Goal: Entertainment & Leisure: Browse casually

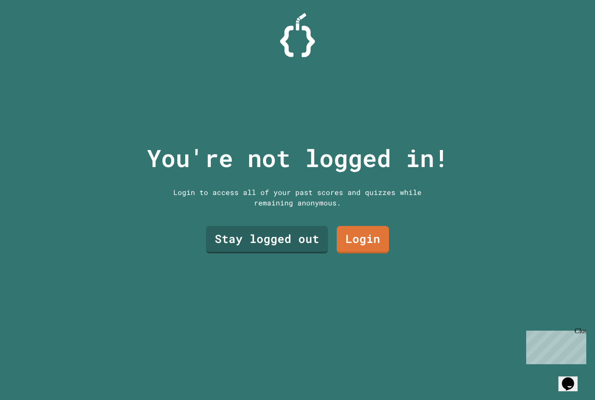
click at [371, 250] on link "Login" at bounding box center [363, 239] width 52 height 27
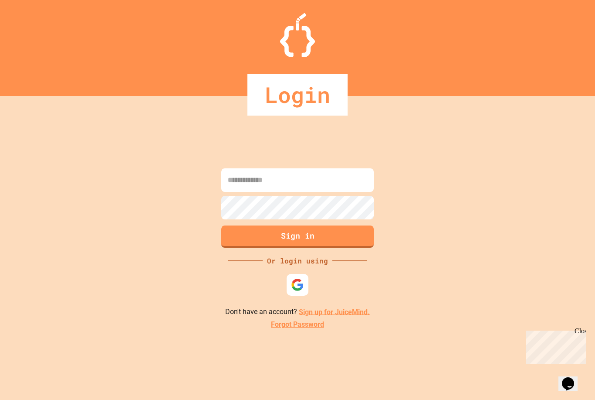
click at [336, 192] on input at bounding box center [297, 180] width 153 height 24
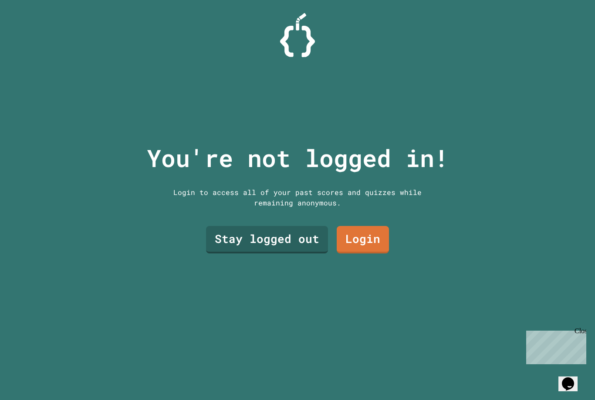
click at [286, 253] on link "Stay logged out" at bounding box center [267, 239] width 122 height 27
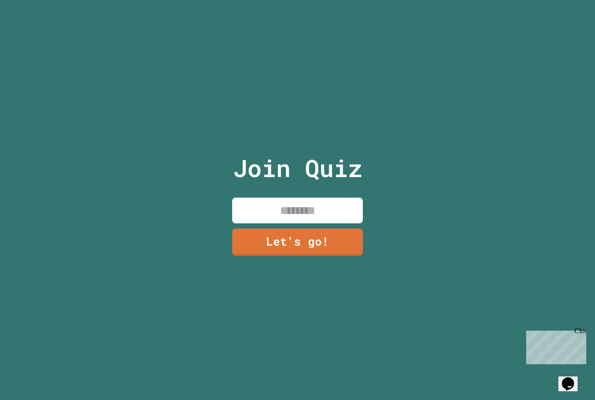
click at [331, 223] on input at bounding box center [297, 210] width 131 height 26
type input "*******"
click at [328, 254] on link "Let's go!" at bounding box center [297, 241] width 131 height 27
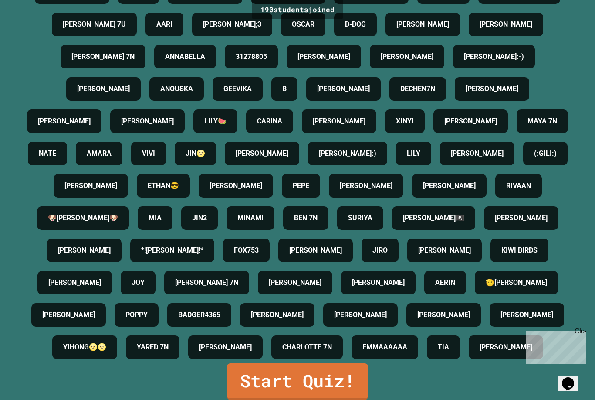
scroll to position [28, 0]
click at [356, 374] on link "Start Quiz!" at bounding box center [297, 381] width 141 height 37
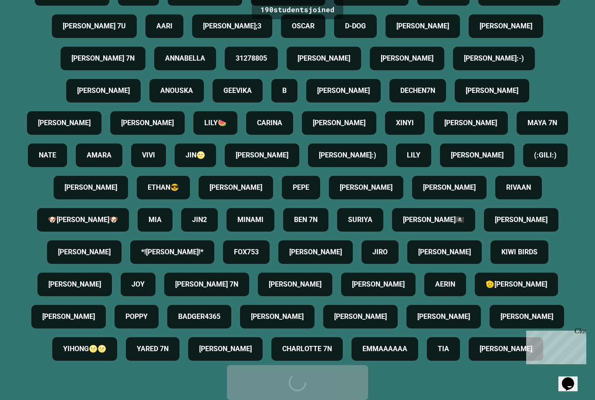
scroll to position [0, 0]
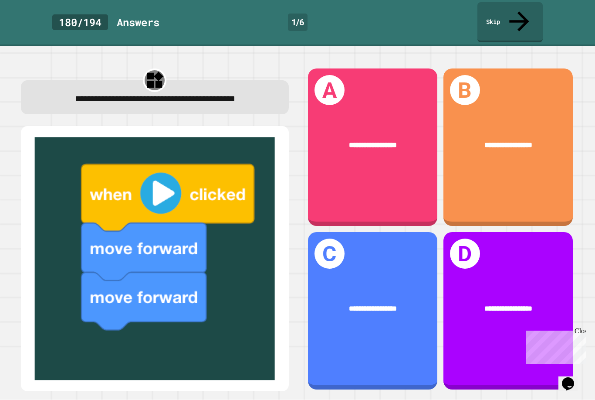
click at [395, 168] on div "**********" at bounding box center [372, 146] width 129 height 157
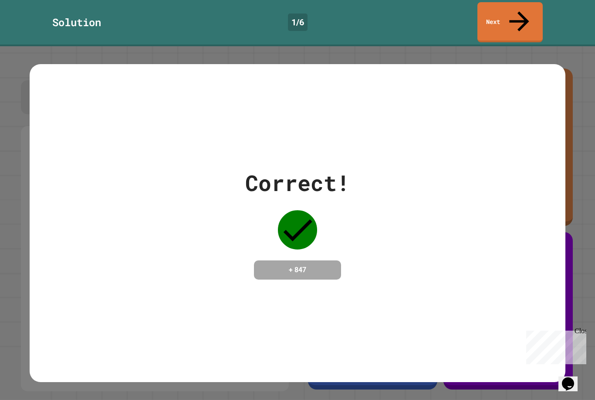
click at [572, 180] on div "Correct! + 847" at bounding box center [297, 222] width 595 height 353
click at [579, 180] on div "Correct! + 847" at bounding box center [297, 222] width 595 height 353
click at [568, 183] on div "Correct! + 847" at bounding box center [297, 222] width 595 height 353
click at [557, 183] on div "Correct! + 847" at bounding box center [298, 222] width 536 height 113
click at [567, 240] on div "Correct! + 847" at bounding box center [297, 222] width 595 height 353
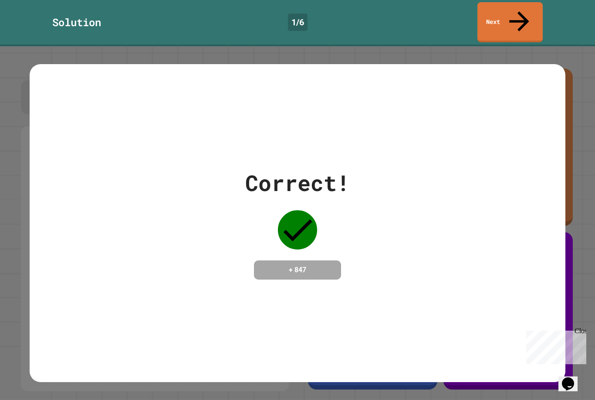
click at [581, 285] on div "Correct! + 847" at bounding box center [297, 222] width 595 height 353
click at [585, 329] on div "Close" at bounding box center [580, 332] width 11 height 11
click at [573, 377] on icon "Chat widget" at bounding box center [568, 383] width 12 height 13
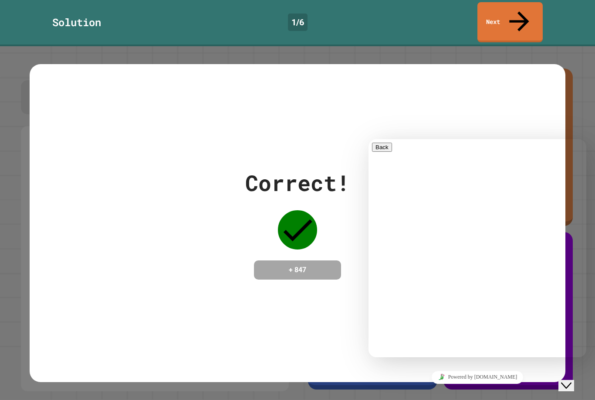
click at [343, 344] on div "Correct! + 847" at bounding box center [298, 223] width 536 height 318
click at [572, 380] on icon "Close Chat This icon closes the chat window." at bounding box center [566, 385] width 10 height 10
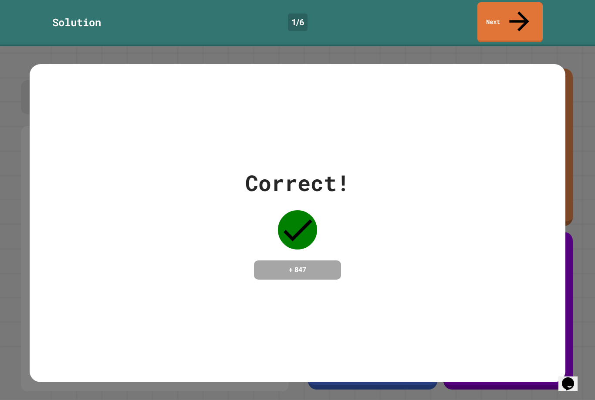
click at [512, 21] on link "Next" at bounding box center [510, 22] width 65 height 40
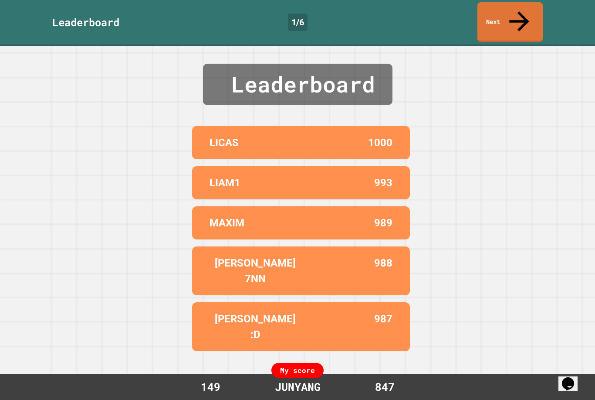
click at [445, 166] on div "Leaderboard LICAS 1000 LIAM1 993 MAXIM 989 [PERSON_NAME] 7NN 988 [PERSON_NAME] …" at bounding box center [297, 222] width 595 height 353
click at [530, 7] on link "Next" at bounding box center [510, 22] width 65 height 40
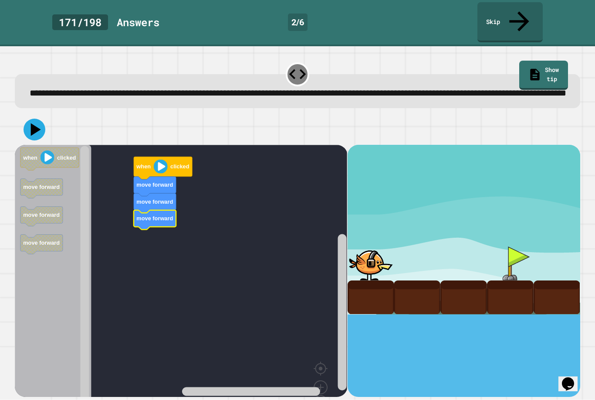
click at [34, 127] on icon at bounding box center [36, 129] width 10 height 13
click at [23, 125] on div at bounding box center [298, 129] width 566 height 31
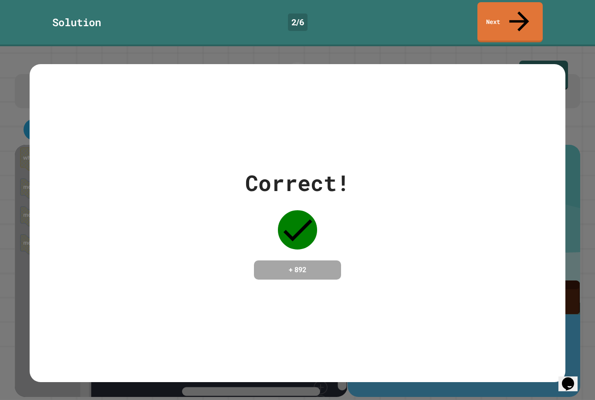
click at [399, 216] on div "Correct! + 892" at bounding box center [298, 222] width 536 height 113
click at [526, 12] on link "Next" at bounding box center [510, 22] width 65 height 40
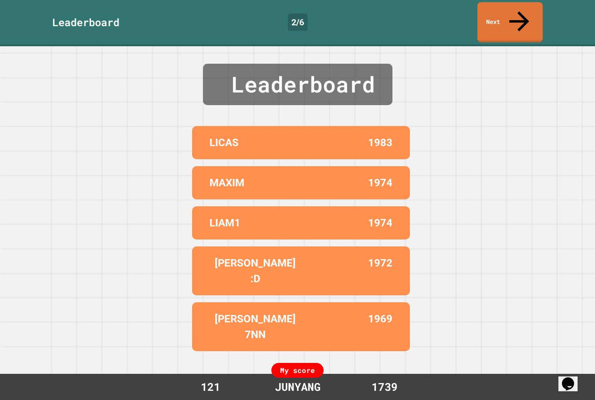
click at [514, 17] on link "Next" at bounding box center [510, 22] width 65 height 40
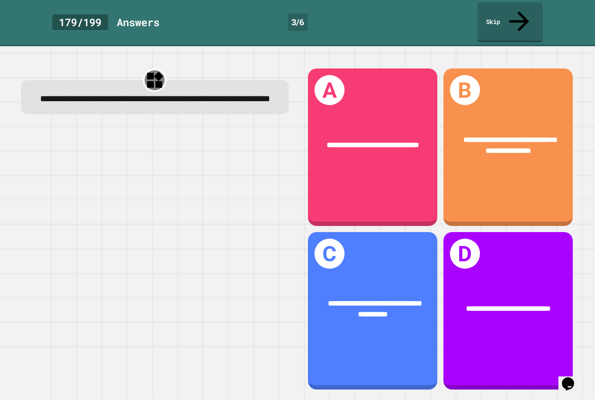
click at [544, 146] on span "**********" at bounding box center [510, 145] width 92 height 18
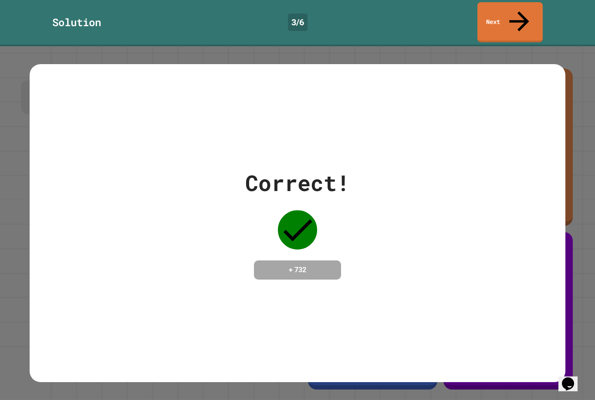
click at [521, 20] on link "Next" at bounding box center [510, 22] width 65 height 40
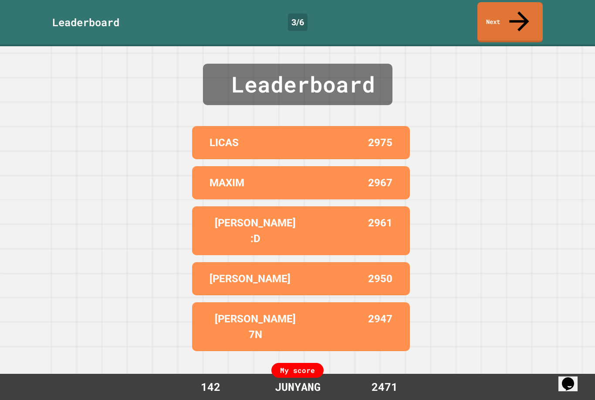
click at [511, 16] on link "Next" at bounding box center [510, 22] width 65 height 40
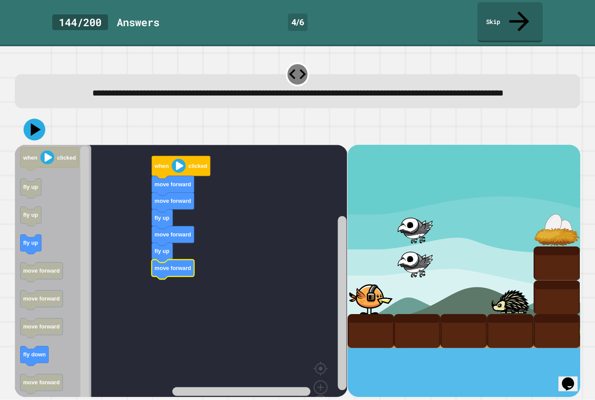
click at [42, 127] on icon at bounding box center [35, 130] width 22 height 22
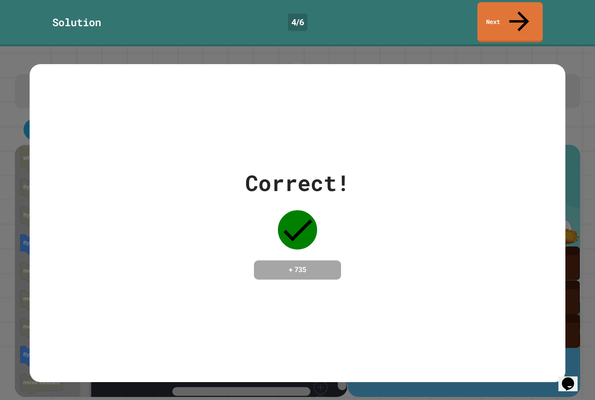
click at [416, 300] on div "Correct! + 735" at bounding box center [298, 223] width 536 height 318
click at [513, 12] on link "Next" at bounding box center [510, 22] width 65 height 40
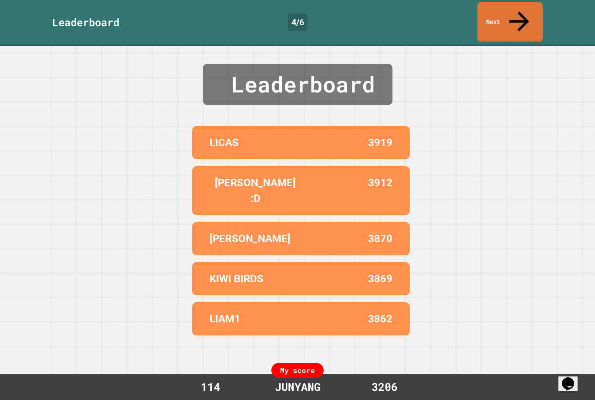
click at [524, 18] on link "Next" at bounding box center [510, 22] width 65 height 40
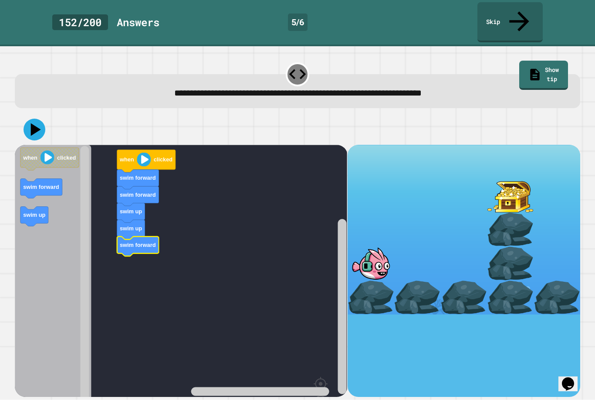
click at [32, 123] on icon at bounding box center [36, 129] width 10 height 13
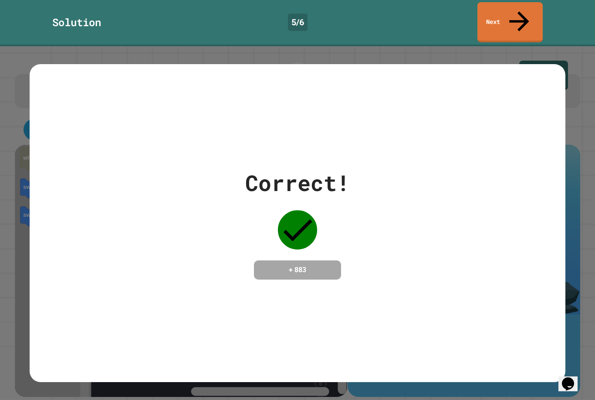
click at [523, 170] on div "Correct! + 883" at bounding box center [298, 222] width 536 height 113
click at [518, 15] on icon at bounding box center [520, 22] width 30 height 30
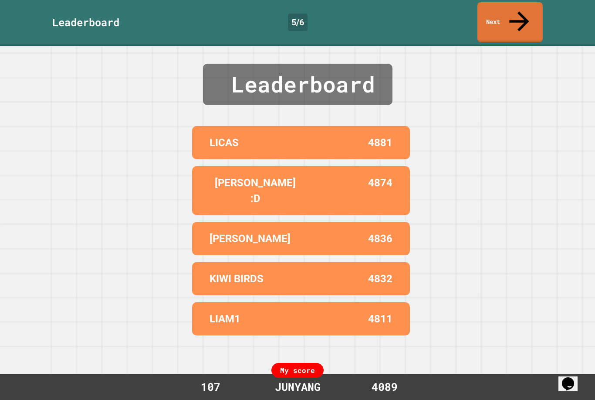
click at [524, 17] on link "Next" at bounding box center [510, 22] width 65 height 40
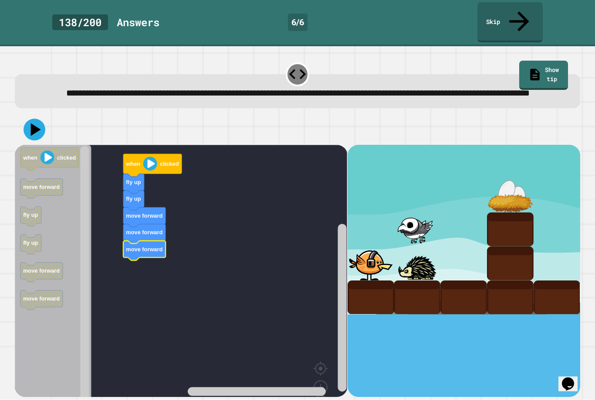
click at [37, 121] on icon at bounding box center [35, 130] width 22 height 22
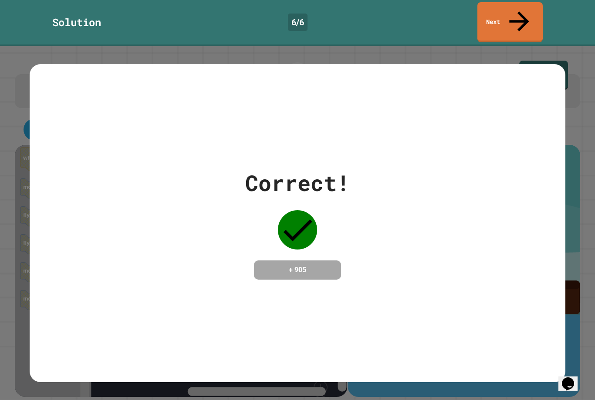
click at [549, 232] on div "Correct! + 905" at bounding box center [298, 222] width 536 height 113
click at [526, 10] on link "Next" at bounding box center [510, 22] width 65 height 40
